Goal: Task Accomplishment & Management: Manage account settings

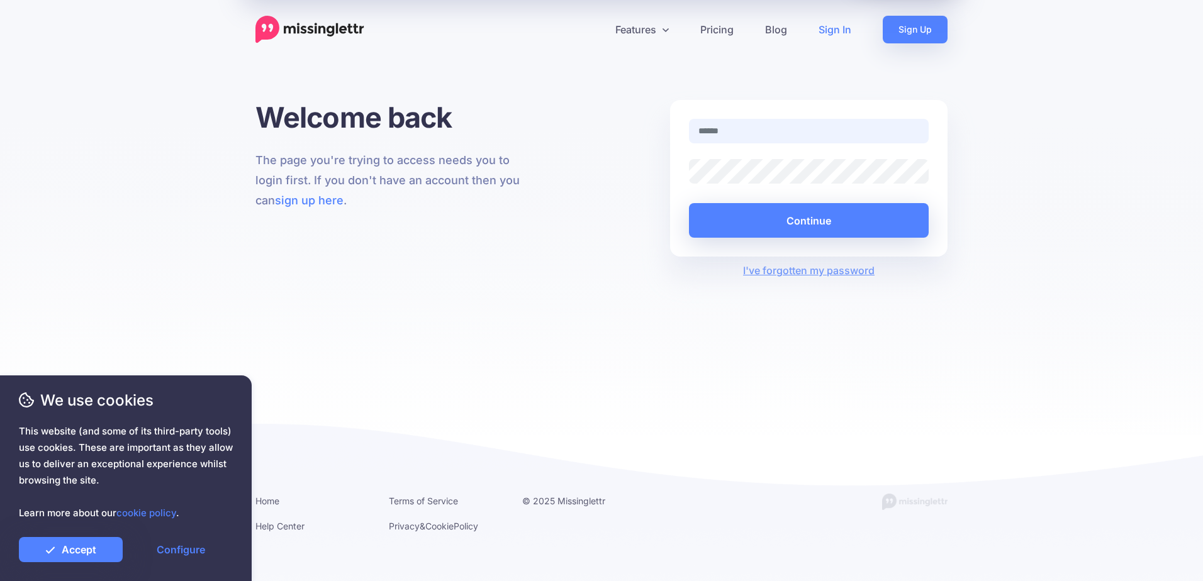
type input "**********"
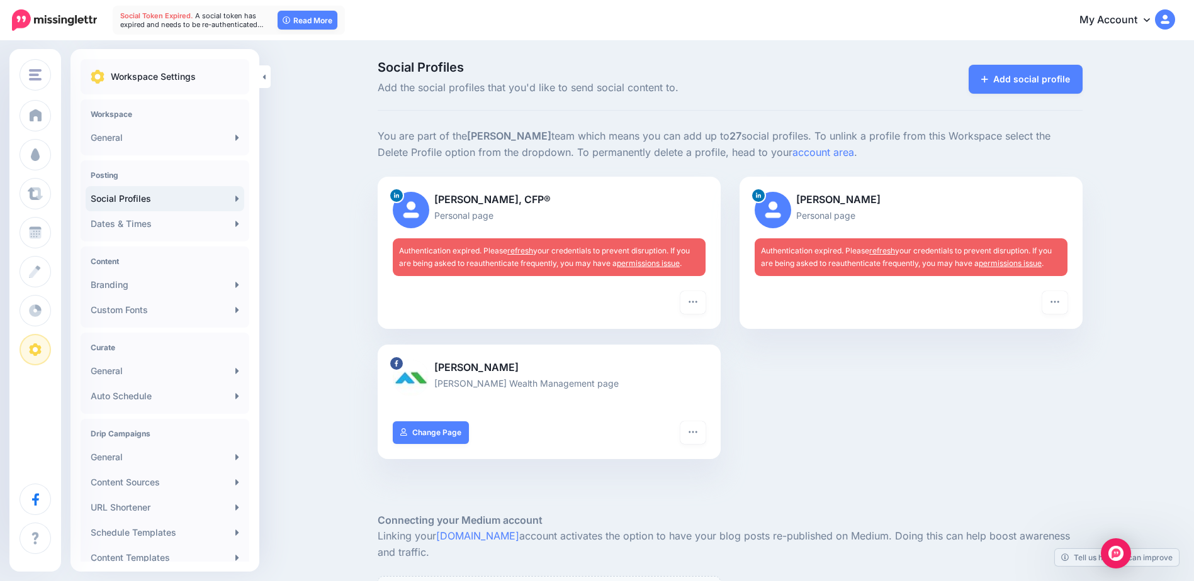
click at [525, 247] on link "refresh" at bounding box center [520, 250] width 26 height 9
